Goal: Task Accomplishment & Management: Manage account settings

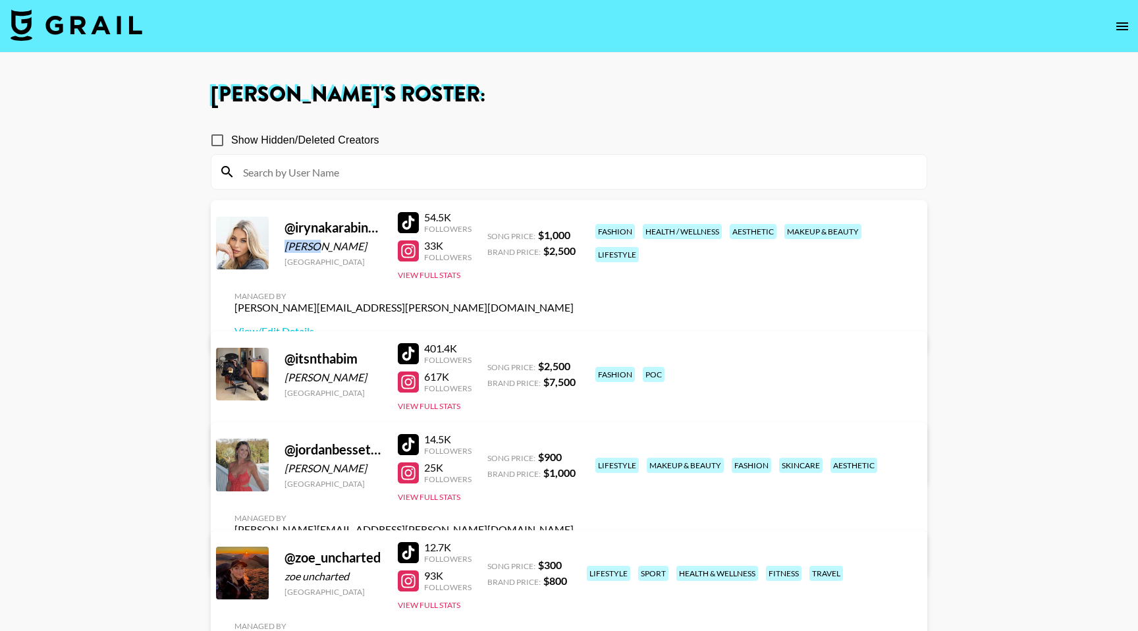
drag, startPoint x: 311, startPoint y: 267, endPoint x: 278, endPoint y: 268, distance: 32.9
click at [278, 268] on div "@ irynakarabinovych [PERSON_NAME] [GEOGRAPHIC_DATA] 54.5K Followers 33K Followe…" at bounding box center [569, 276] width 716 height 153
copy div "[PERSON_NAME]"
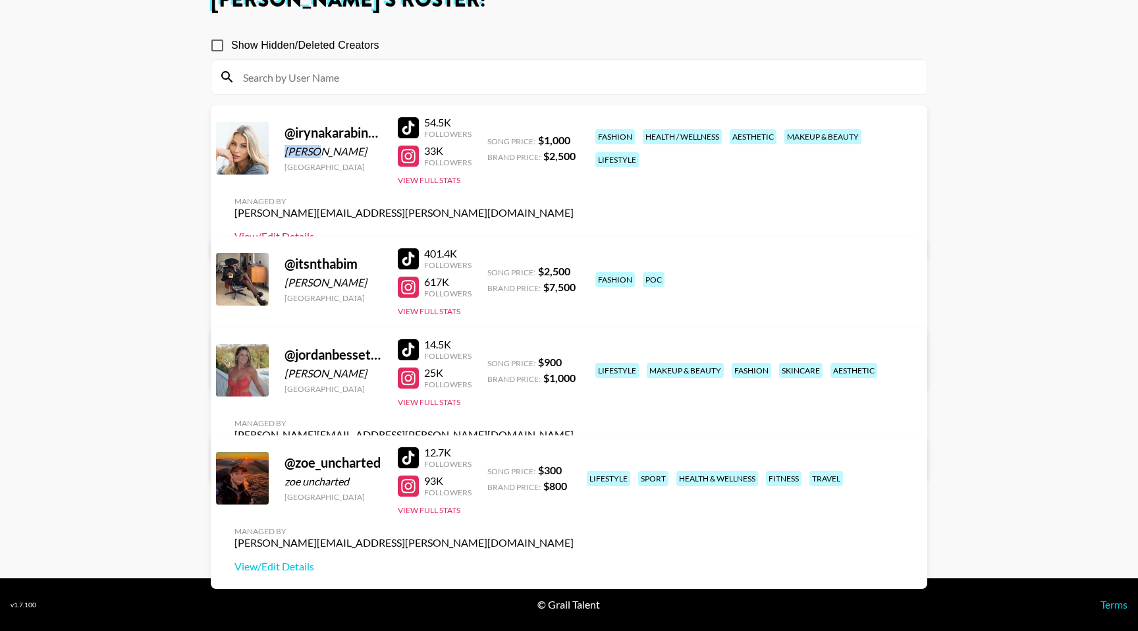
click at [573, 230] on link "View/Edit Details" at bounding box center [403, 236] width 339 height 13
click at [573, 361] on link "View/Edit Details" at bounding box center [403, 367] width 339 height 13
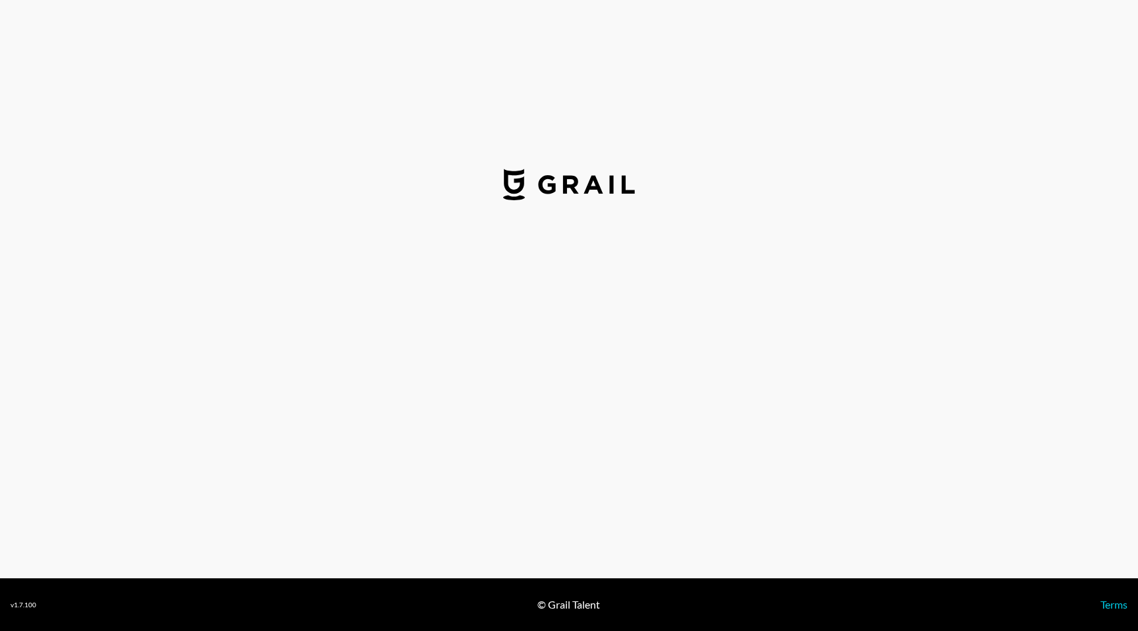
select select "USD"
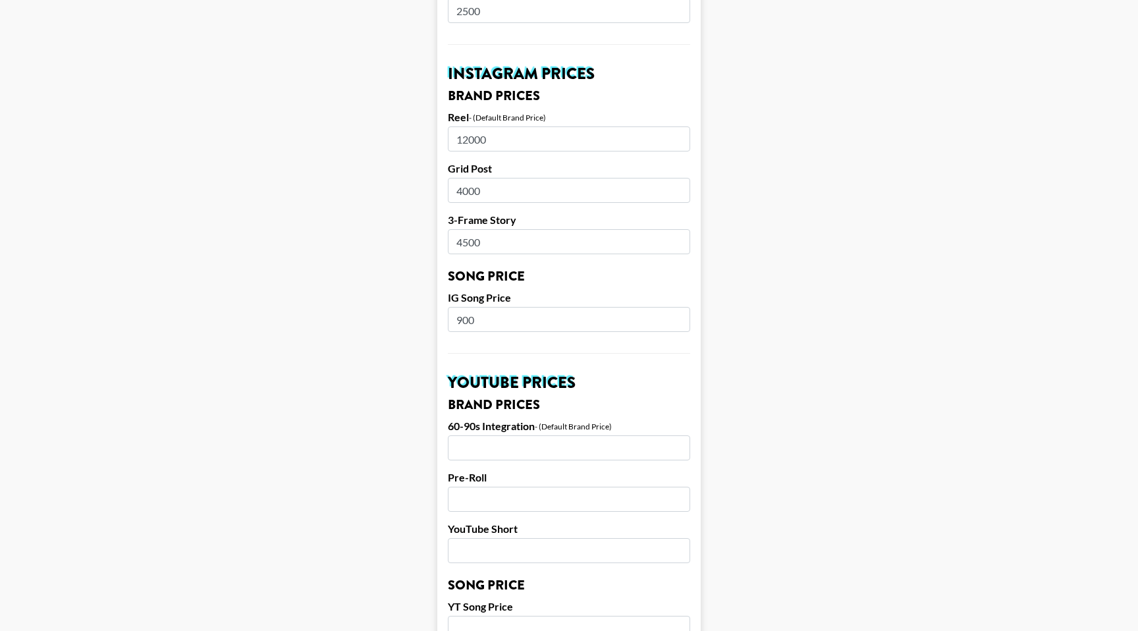
scroll to position [580, 0]
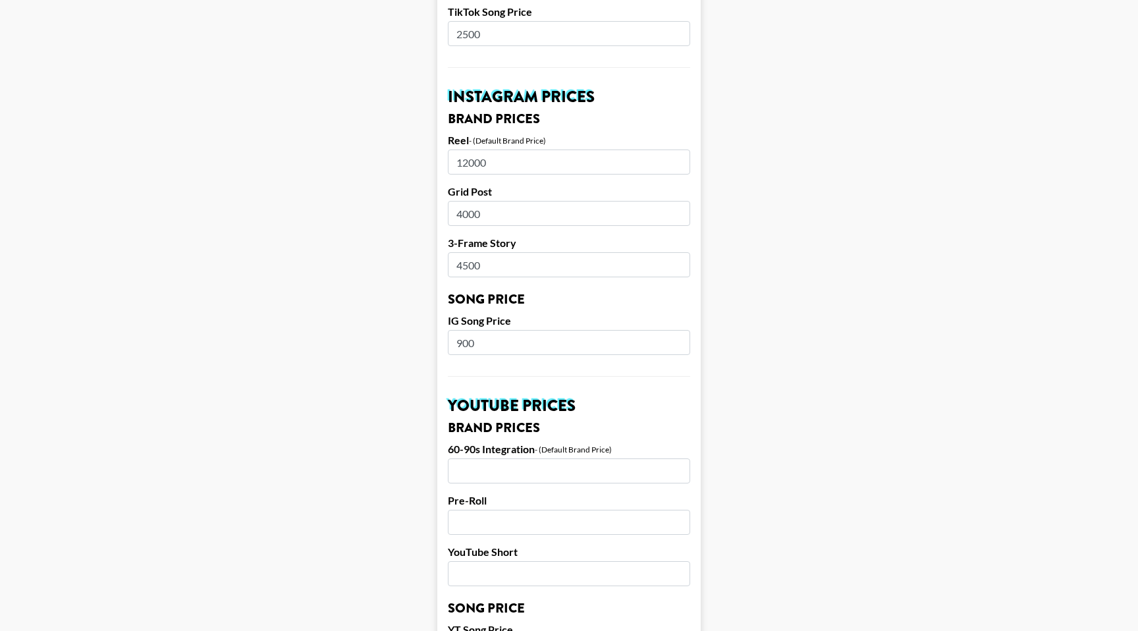
click at [520, 201] on input "4000" at bounding box center [569, 213] width 242 height 25
type input "8000"
click at [508, 252] on input "4500" at bounding box center [569, 264] width 242 height 25
drag, startPoint x: 508, startPoint y: 244, endPoint x: 450, endPoint y: 247, distance: 58.0
click at [450, 252] on input "4500" at bounding box center [569, 264] width 242 height 25
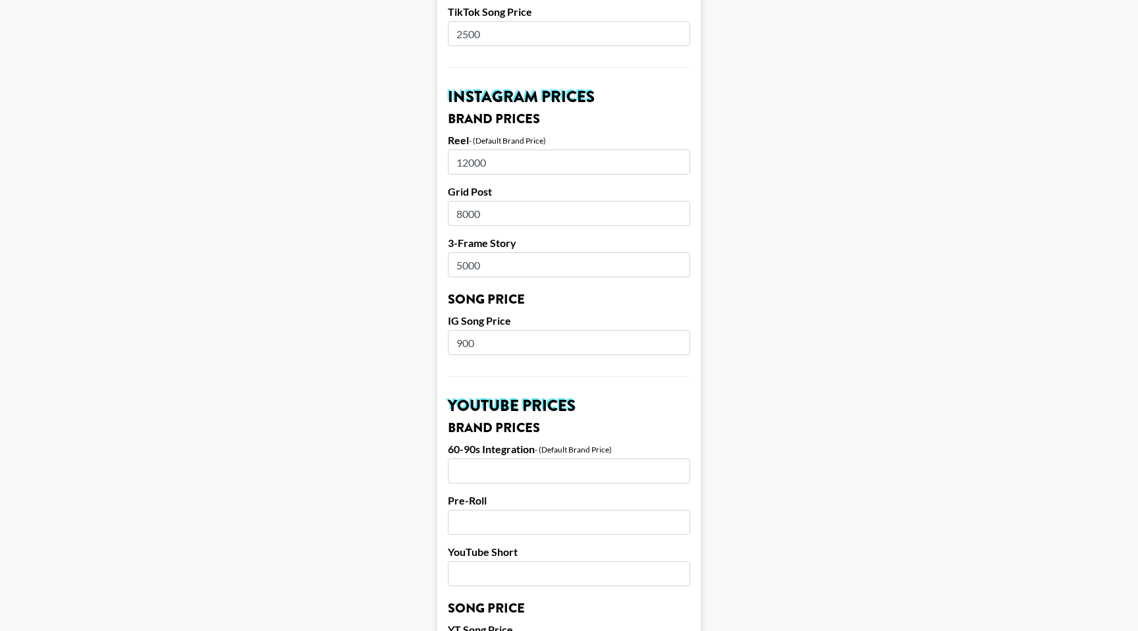
type input "5000"
click at [499, 332] on input "900" at bounding box center [569, 342] width 242 height 25
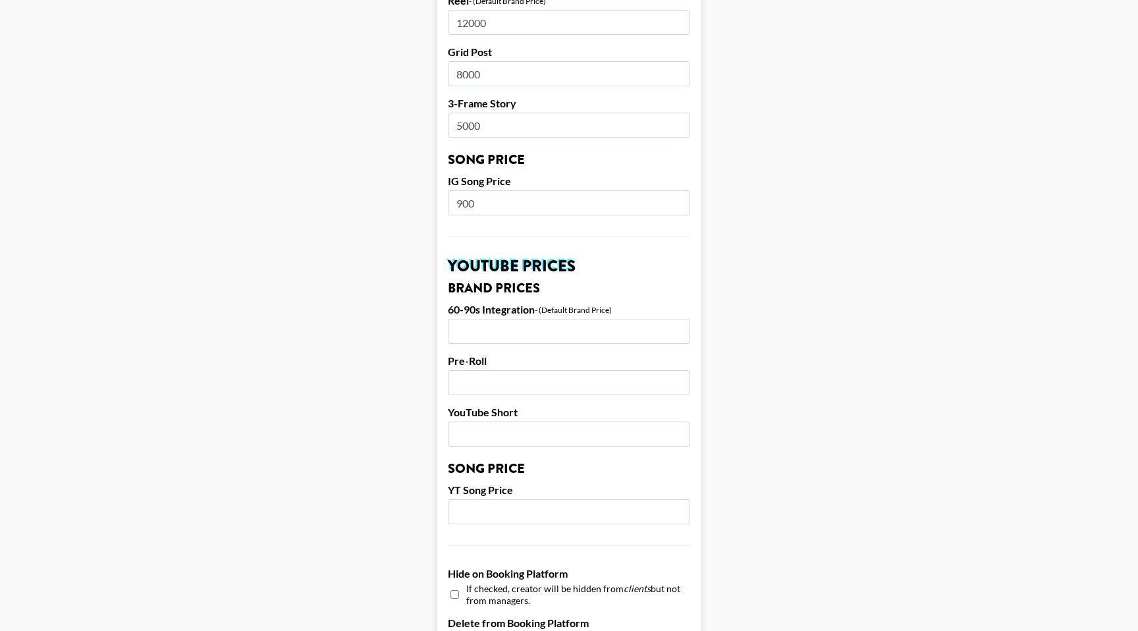
scroll to position [712, 0]
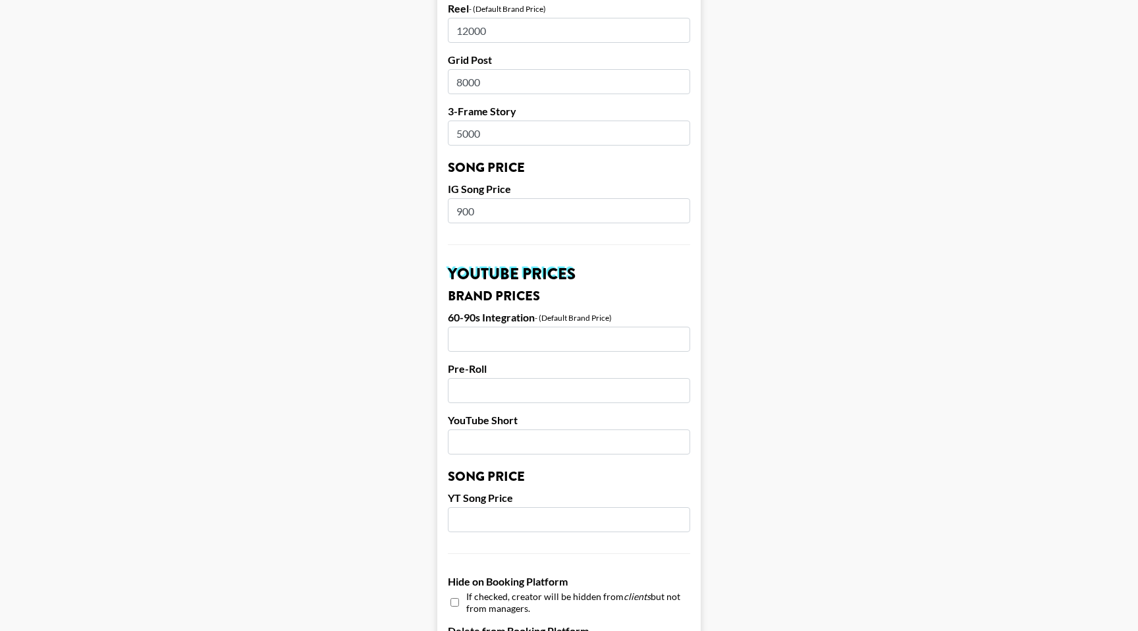
click at [463, 198] on input "900" at bounding box center [569, 210] width 242 height 25
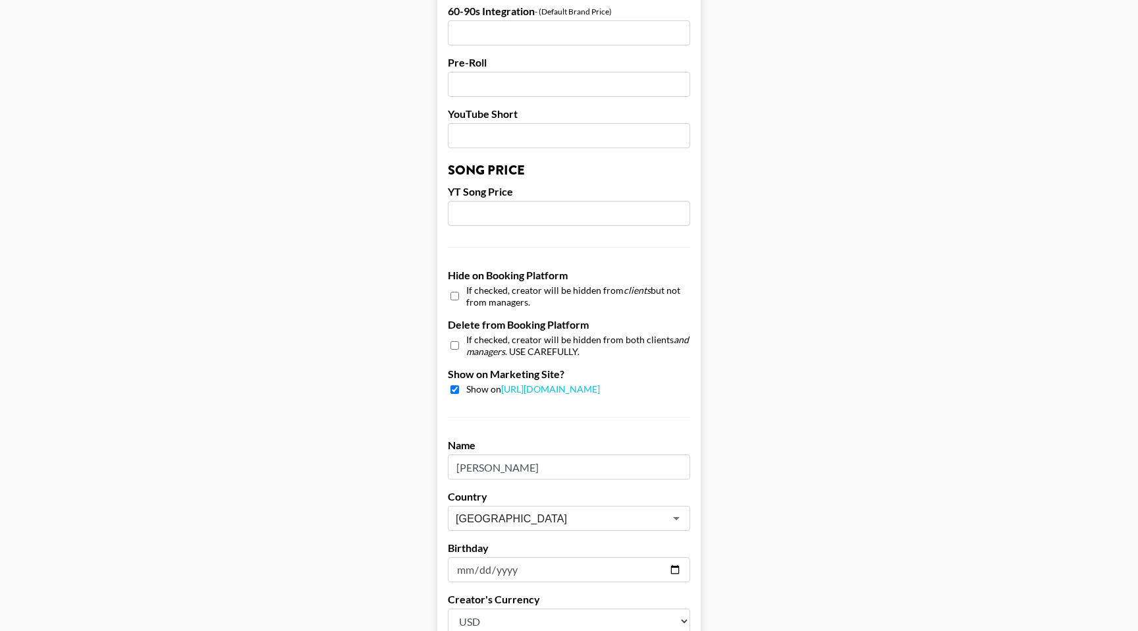
scroll to position [1155, 0]
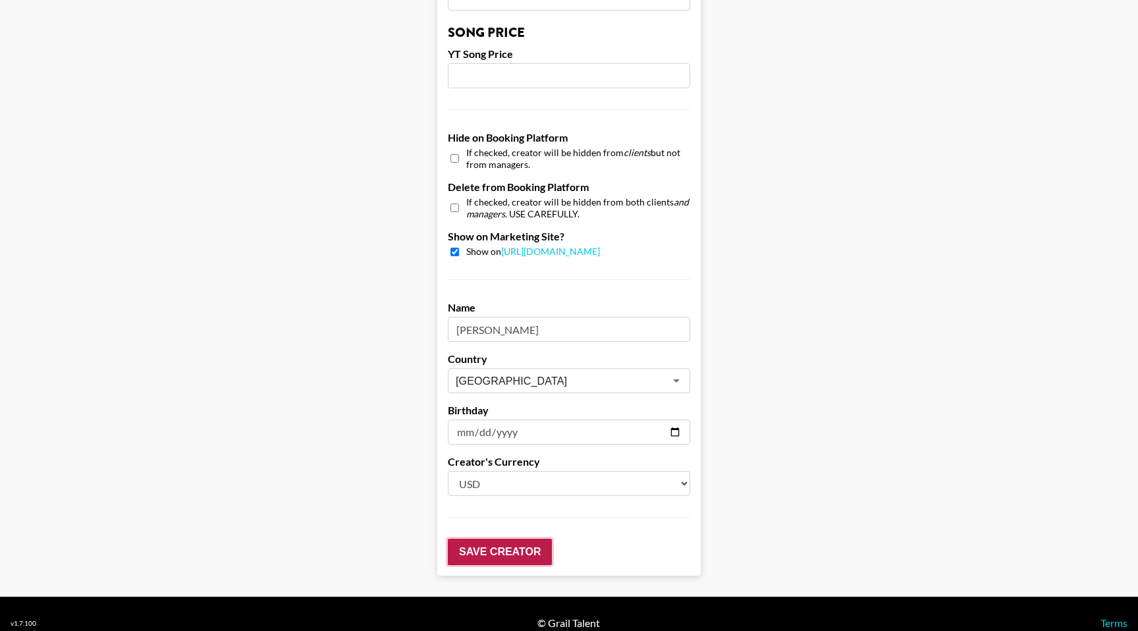
click at [489, 539] on input "Save Creator" at bounding box center [500, 552] width 104 height 26
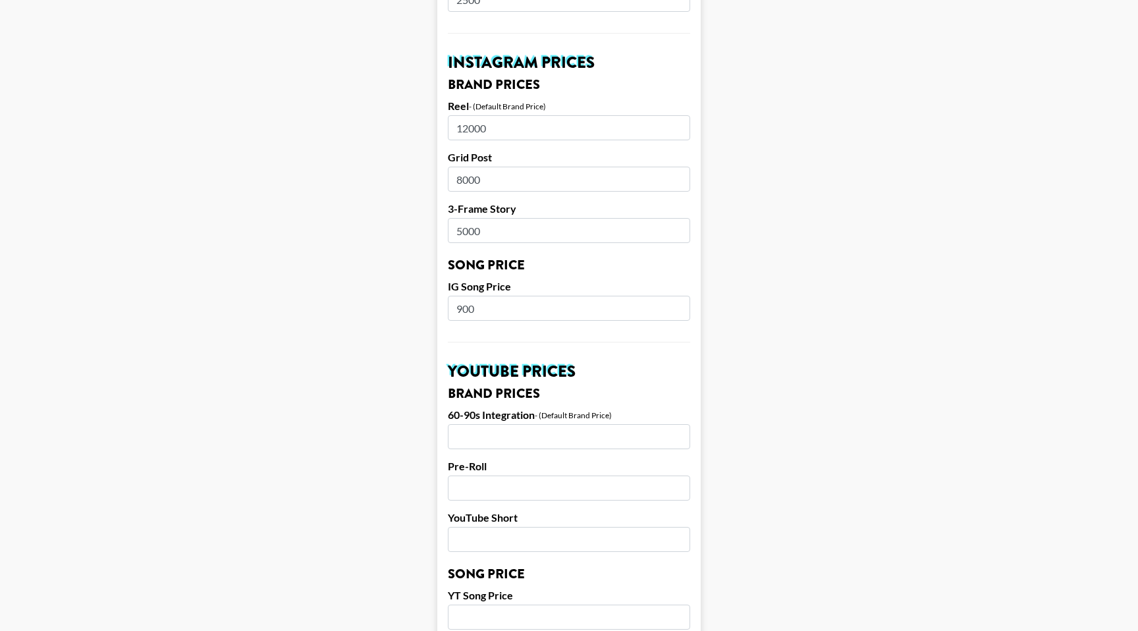
scroll to position [633, 0]
